Goal: Task Accomplishment & Management: Complete application form

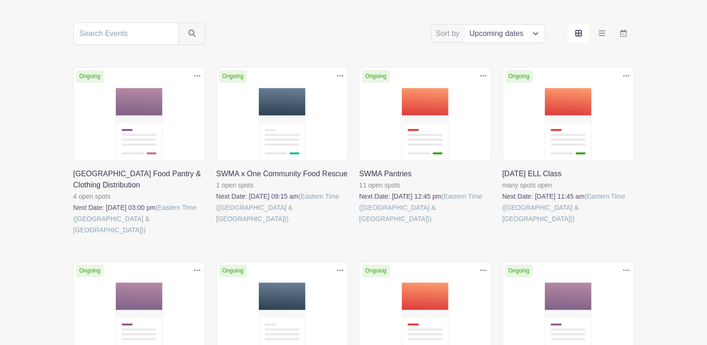
scroll to position [175, 0]
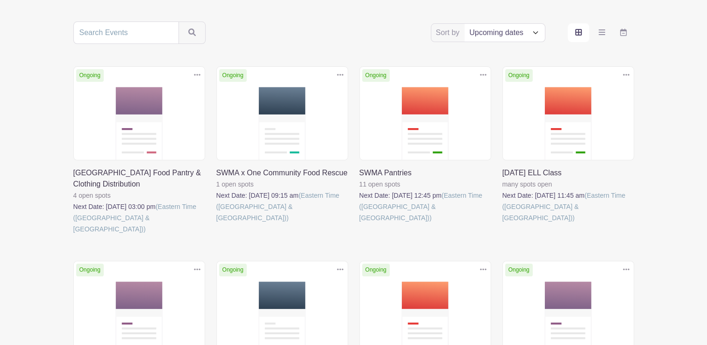
click at [360, 224] on link at bounding box center [360, 224] width 0 height 0
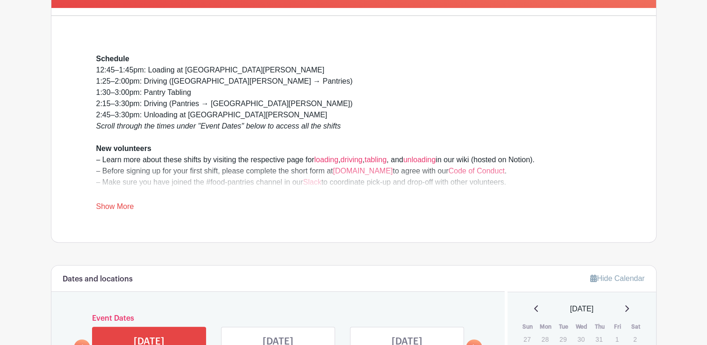
scroll to position [216, 0]
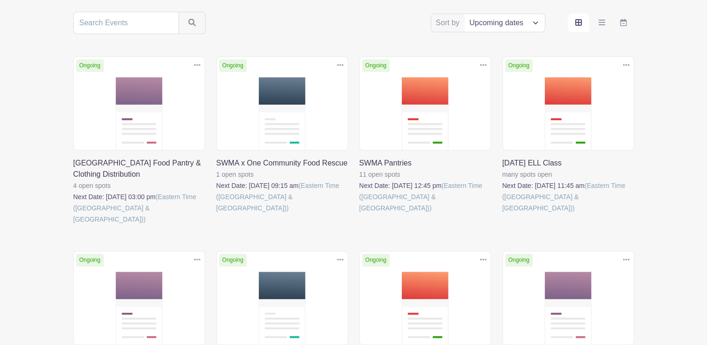
scroll to position [175, 0]
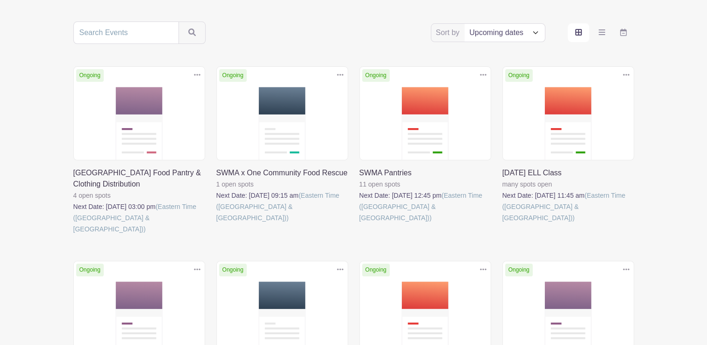
click at [360, 224] on link at bounding box center [360, 224] width 0 height 0
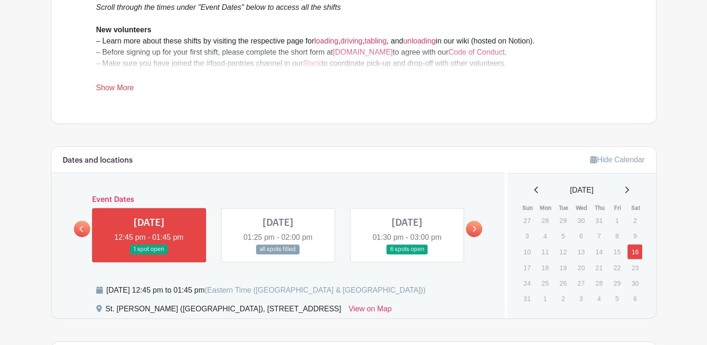
scroll to position [391, 0]
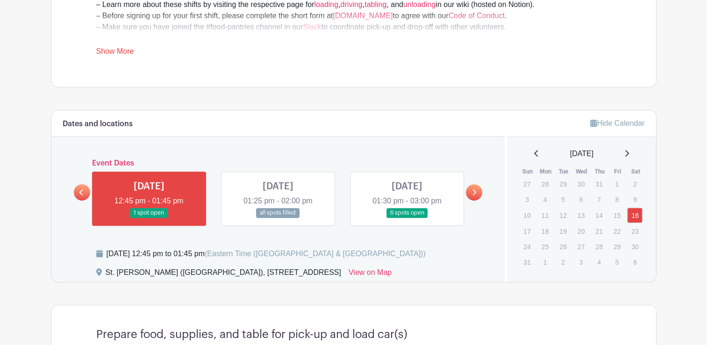
click at [407, 218] on link at bounding box center [407, 218] width 0 height 0
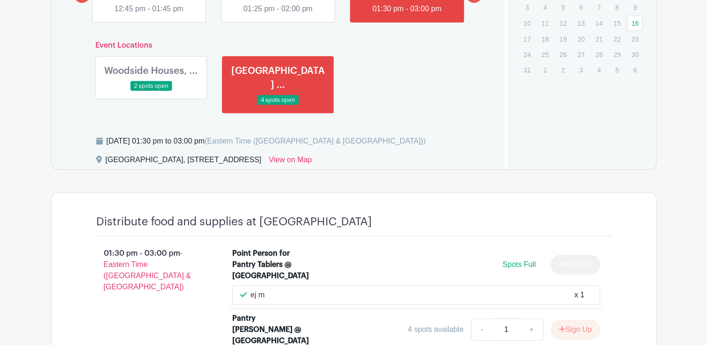
scroll to position [583, 0]
click at [151, 92] on link at bounding box center [151, 92] width 0 height 0
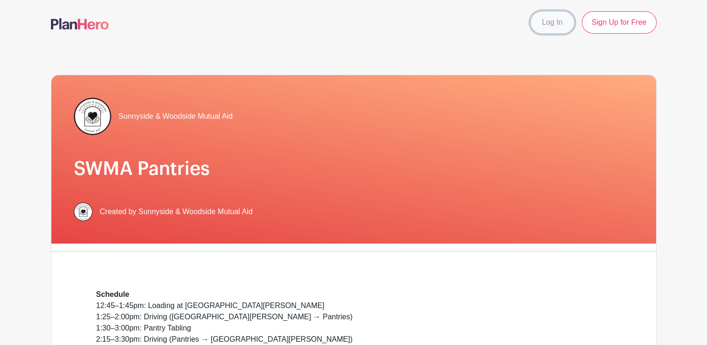
click at [556, 30] on link "Log In" at bounding box center [553, 22] width 44 height 22
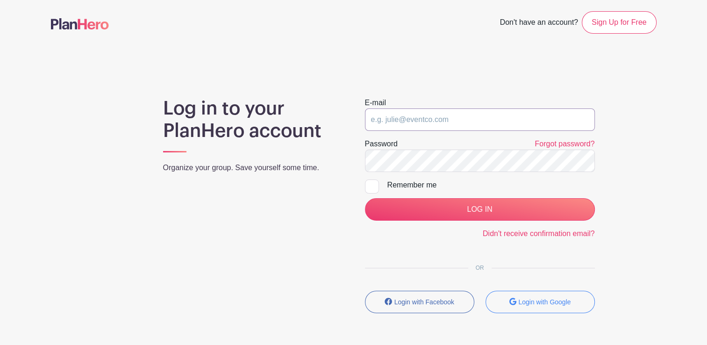
click at [425, 124] on input "email" at bounding box center [480, 119] width 230 height 22
type input "[EMAIL_ADDRESS][PERSON_NAME][DOMAIN_NAME]"
click at [365, 198] on input "LOG IN" at bounding box center [480, 209] width 230 height 22
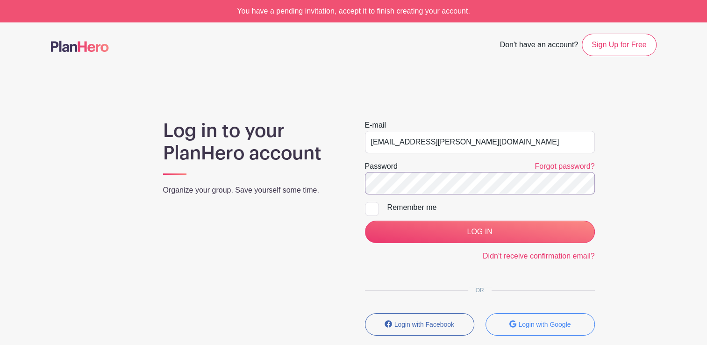
click at [365, 221] on input "LOG IN" at bounding box center [480, 232] width 230 height 22
